Goal: Information Seeking & Learning: Learn about a topic

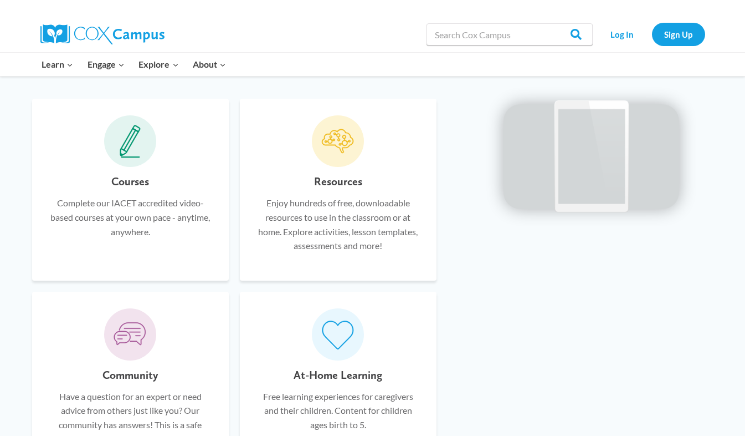
click at [123, 150] on icon at bounding box center [130, 141] width 21 height 33
click at [137, 209] on p "Complete our IACET accredited video-based courses at your own pace - anytime, a…" at bounding box center [130, 217] width 163 height 43
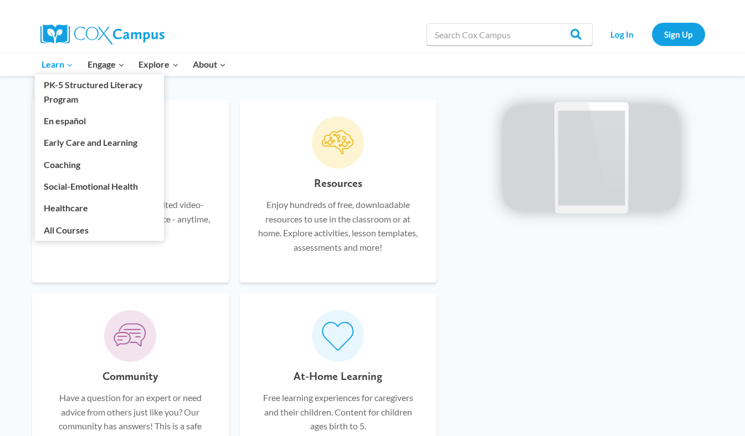
scroll to position [667, 0]
click at [66, 227] on link "All Courses" at bounding box center [99, 229] width 129 height 21
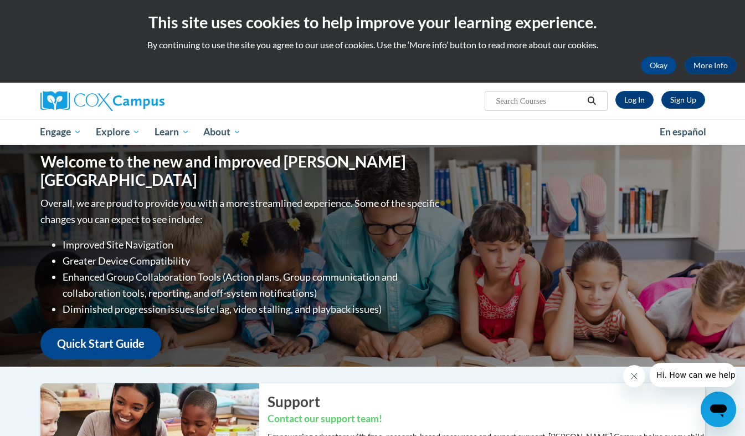
click at [505, 96] on input "Search..." at bounding box center [539, 100] width 89 height 13
type input "build my brain"
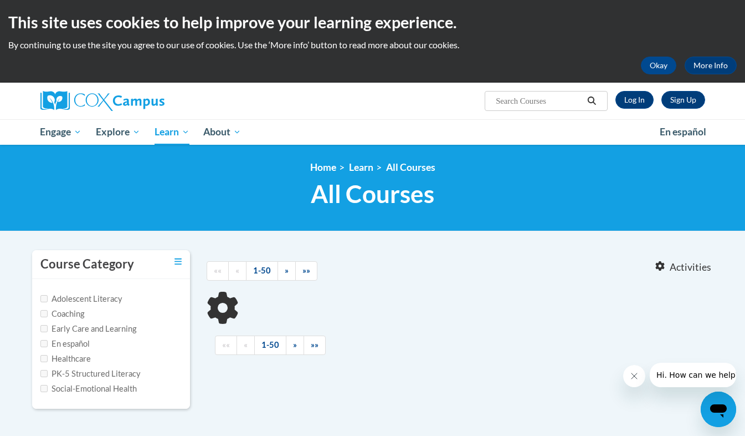
type input "build my brain"
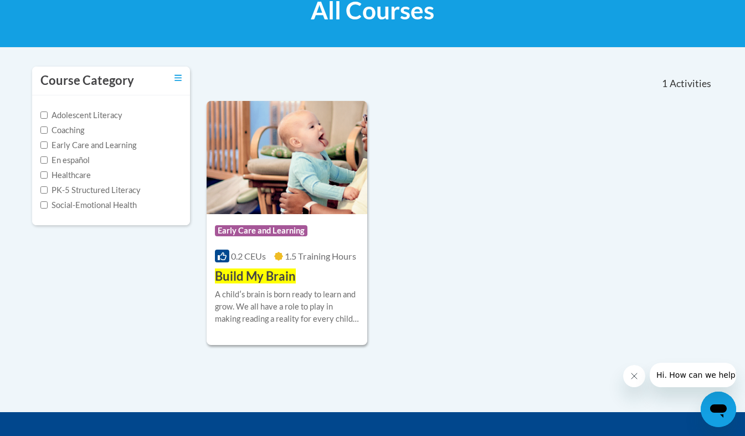
scroll to position [189, 0]
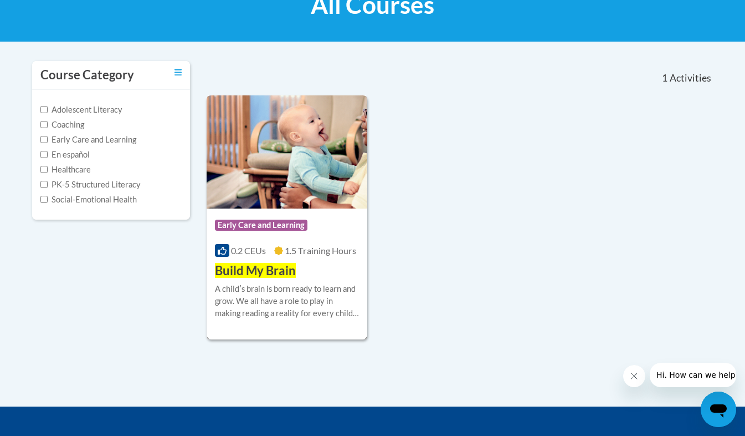
click at [259, 280] on div "More Info Start A childʹs brain is born ready to learn and grow. We all have a …" at bounding box center [287, 307] width 161 height 57
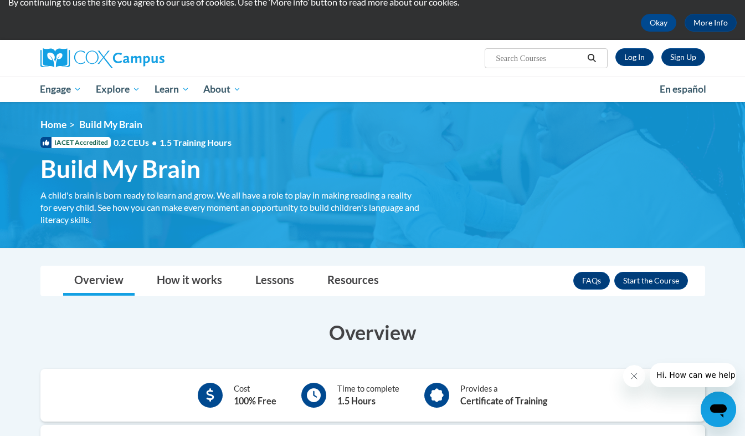
scroll to position [35, 0]
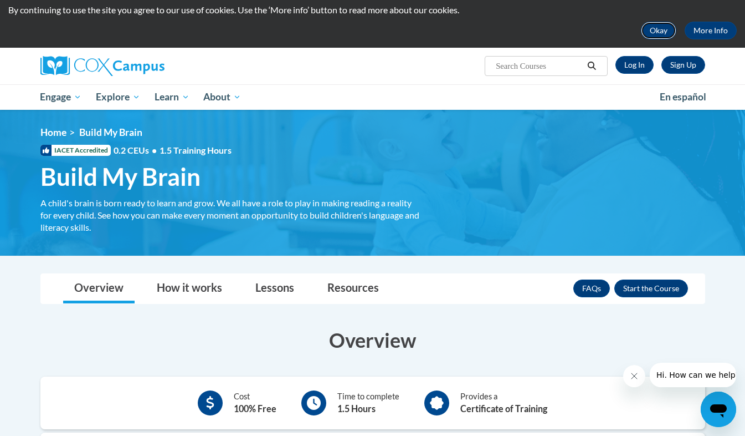
click at [669, 24] on button "Okay" at bounding box center [658, 31] width 35 height 18
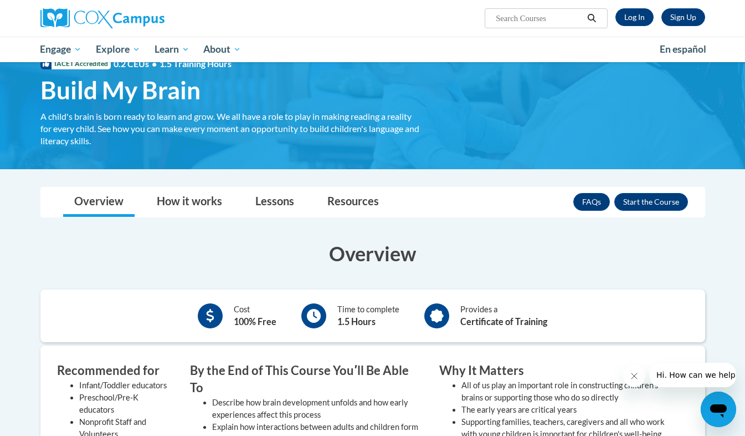
scroll to position [0, 0]
